Goal: Task Accomplishment & Management: Use online tool/utility

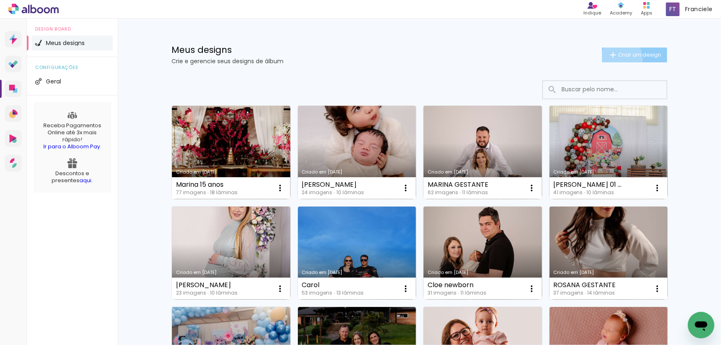
click at [618, 57] on span "Criar um design" at bounding box center [639, 54] width 43 height 5
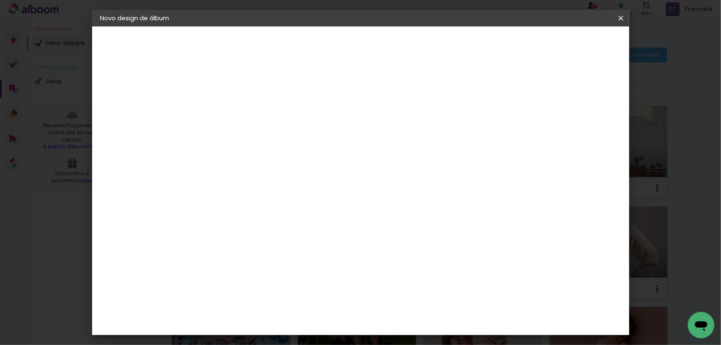
click at [236, 116] on input at bounding box center [236, 111] width 0 height 13
type input "[PERSON_NAME]"
type paper-input "[PERSON_NAME]"
click at [0, 0] on slot "Avançar" at bounding box center [0, 0] width 0 height 0
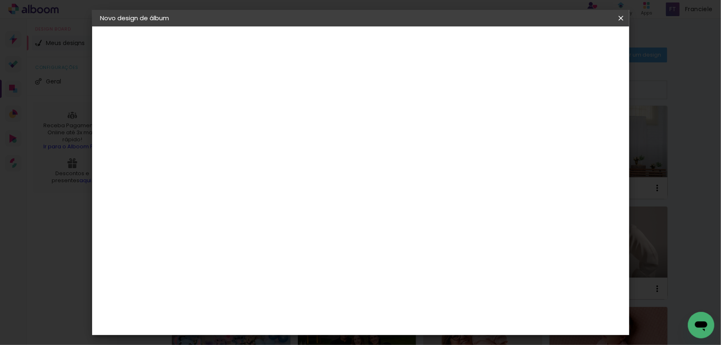
click at [250, 236] on div "Grupo Foto Sul" at bounding box center [240, 246] width 21 height 20
click at [390, 48] on paper-button "Avançar" at bounding box center [370, 44] width 40 height 14
click at [291, 178] on span "20 × 25" at bounding box center [272, 189] width 38 height 22
click at [370, 49] on paper-button "Avançar" at bounding box center [350, 44] width 40 height 14
click at [523, 90] on div at bounding box center [519, 89] width 7 height 7
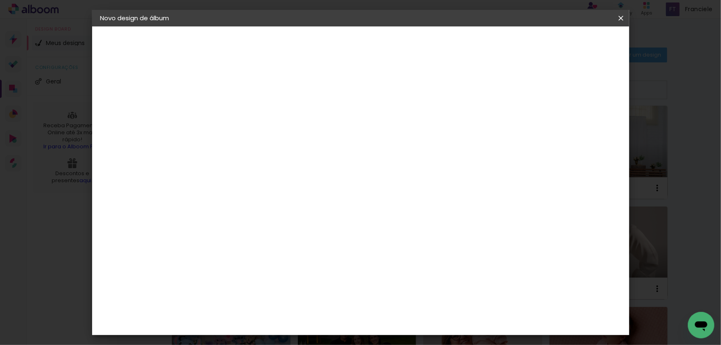
type paper-checkbox "on"
click at [570, 45] on span "Iniciar design" at bounding box center [551, 44] width 38 height 6
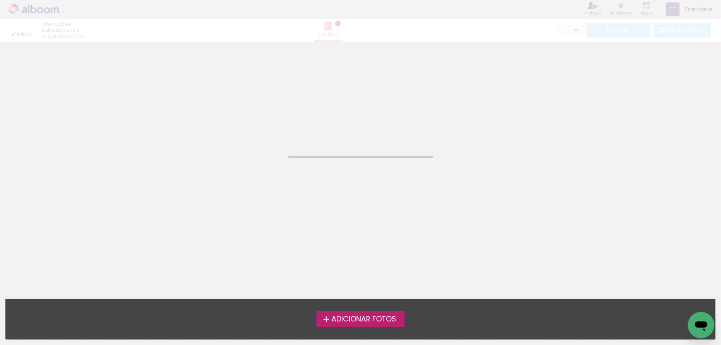
click at [353, 316] on span "Adicionar Fotos" at bounding box center [363, 319] width 65 height 7
click at [0, 0] on input "file" at bounding box center [0, 0] width 0 height 0
